Goal: Navigation & Orientation: Find specific page/section

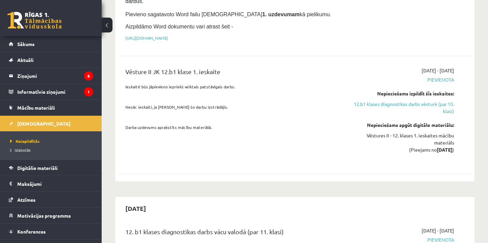
scroll to position [517, 0]
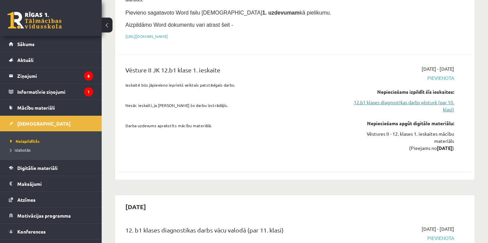
click at [391, 99] on link "12.b1 klases diagnostikas darbs vēsturē (par 10. klasi)" at bounding box center [402, 106] width 103 height 14
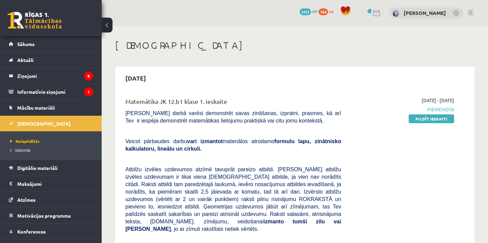
scroll to position [0, 0]
click at [43, 42] on link "Sākums" at bounding box center [51, 44] width 84 height 16
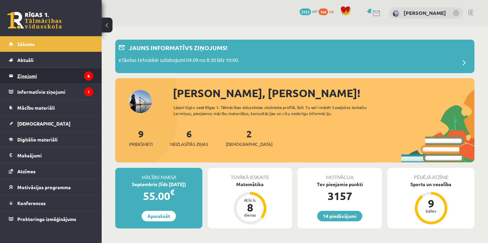
click at [66, 76] on legend "Ziņojumi 6" at bounding box center [55, 76] width 76 height 16
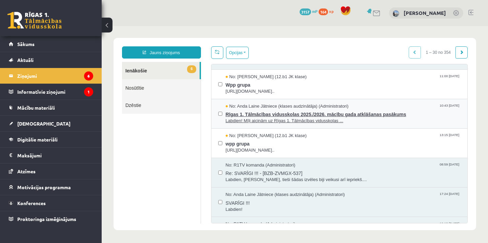
scroll to position [115, 0]
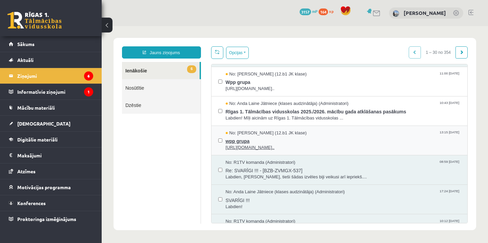
click at [292, 142] on span "wpp grupa" at bounding box center [343, 140] width 235 height 8
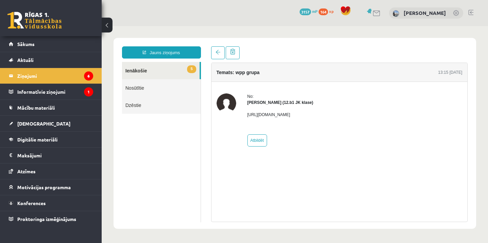
scroll to position [0, 0]
click at [43, 77] on legend "Ziņojumi 6" at bounding box center [55, 76] width 76 height 16
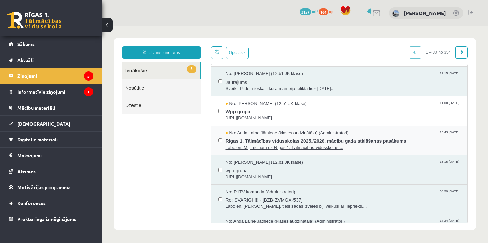
scroll to position [88, 0]
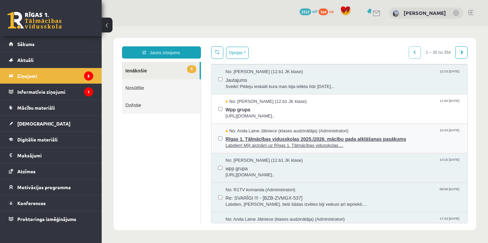
click at [306, 143] on span "Labdien! Mīļi aicinām uz Rīgas 1. Tālmācības vidusskolas ..." at bounding box center [343, 146] width 235 height 6
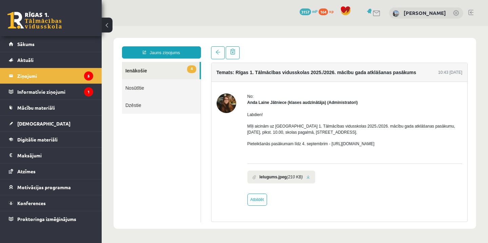
scroll to position [0, 0]
click at [69, 77] on legend "Ziņojumi 5" at bounding box center [55, 76] width 76 height 16
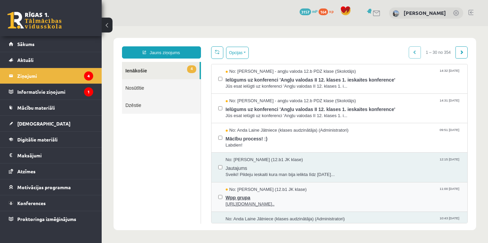
click at [274, 195] on span "Wpp grupa" at bounding box center [343, 197] width 235 height 8
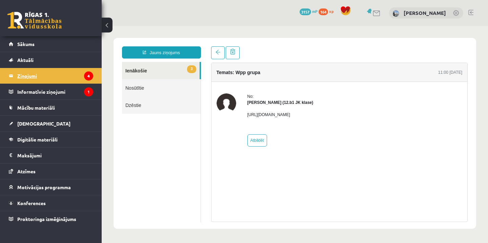
click at [50, 79] on legend "Ziņojumi 4" at bounding box center [55, 76] width 76 height 16
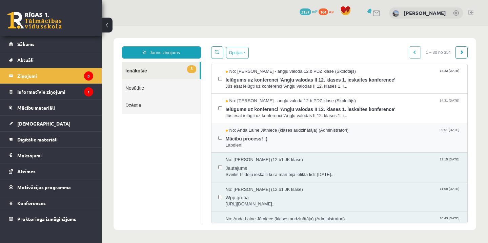
click at [293, 147] on div "No: Anda Laine Jātniece (klases audzinātāja) (Administratori) 09:51 08/09/2025 …" at bounding box center [339, 137] width 256 height 29
click at [292, 137] on span "Mācību process! :)" at bounding box center [343, 138] width 235 height 8
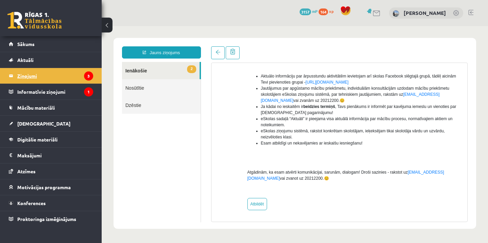
click at [49, 74] on legend "Ziņojumi 3" at bounding box center [55, 76] width 76 height 16
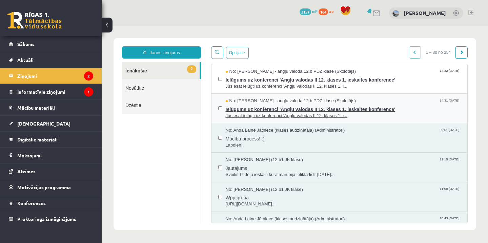
click at [308, 114] on span "Jūs esat ielūgti uz konferenci 'Angļu valodas II 12. klases 1. i..." at bounding box center [343, 116] width 235 height 6
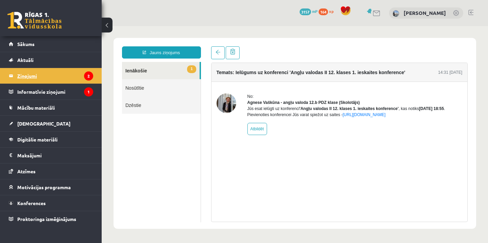
click at [71, 80] on legend "Ziņojumi 2" at bounding box center [55, 76] width 76 height 16
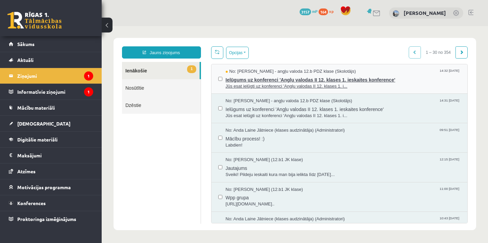
click at [293, 78] on span "Ielūgums uz konferenci 'Angļu valodas II 12. klases 1. ieskaites konference'" at bounding box center [343, 79] width 235 height 8
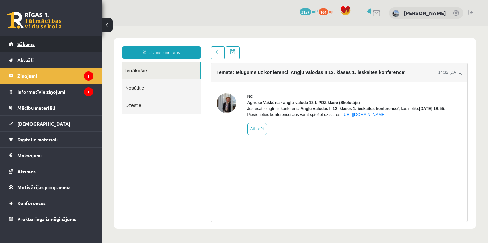
click at [55, 49] on link "Sākums" at bounding box center [51, 44] width 84 height 16
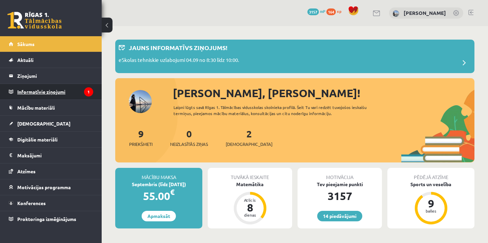
click at [59, 94] on legend "Informatīvie ziņojumi 1" at bounding box center [55, 92] width 76 height 16
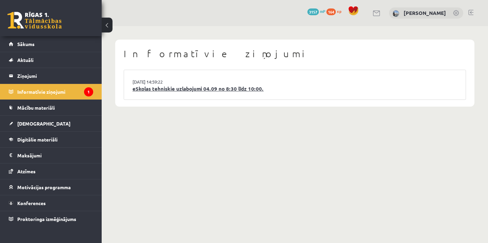
click at [208, 85] on link "eSkolas tehniskie uzlabojumi 04.09 no 8:30 līdz 10:00." at bounding box center [294, 89] width 324 height 8
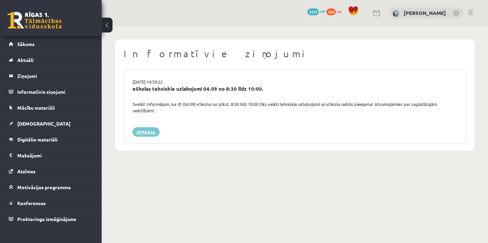
click at [142, 132] on link "Atpakaļ" at bounding box center [145, 131] width 27 height 9
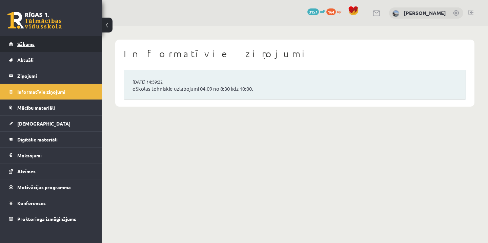
click at [52, 44] on link "Sākums" at bounding box center [51, 44] width 84 height 16
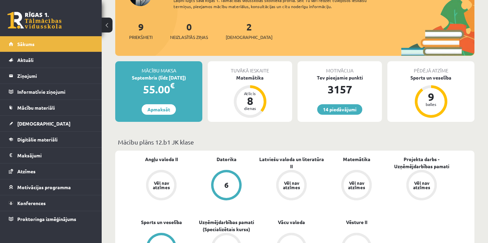
scroll to position [68, 0]
click at [340, 112] on link "14 piedāvājumi" at bounding box center [339, 110] width 45 height 10
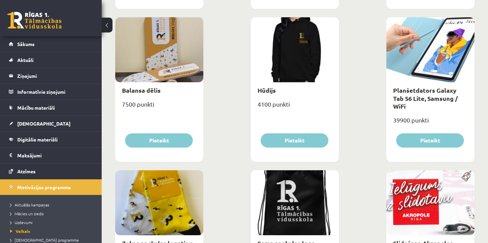
scroll to position [579, 0]
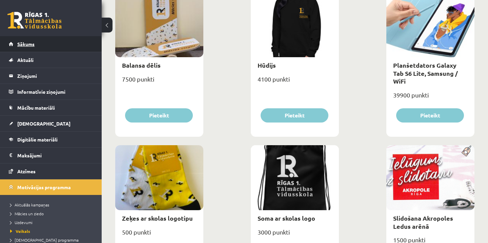
click at [51, 42] on link "Sākums" at bounding box center [51, 44] width 84 height 16
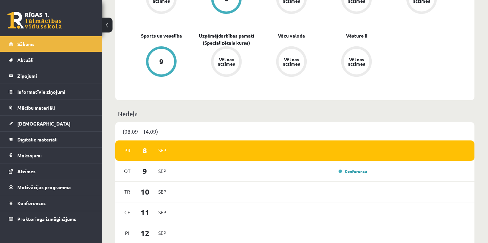
scroll to position [253, 0]
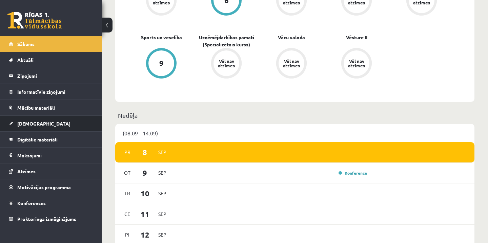
click at [46, 125] on link "[DEMOGRAPHIC_DATA]" at bounding box center [51, 124] width 84 height 16
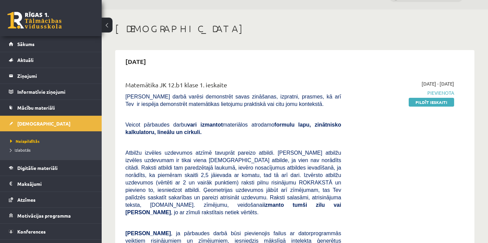
scroll to position [19, 0]
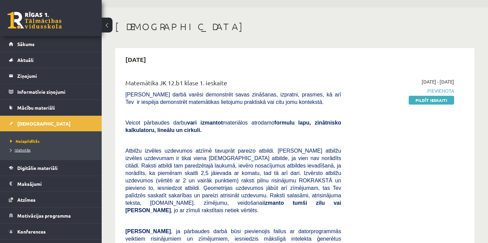
click at [21, 149] on span "Izlabotās" at bounding box center [20, 149] width 20 height 5
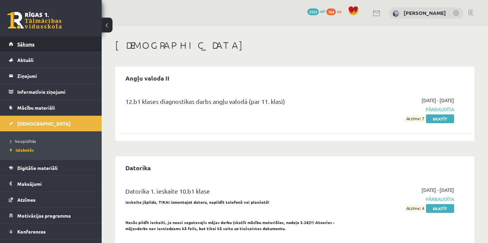
click at [65, 45] on link "Sākums" at bounding box center [51, 44] width 84 height 16
